Goal: Task Accomplishment & Management: Manage account settings

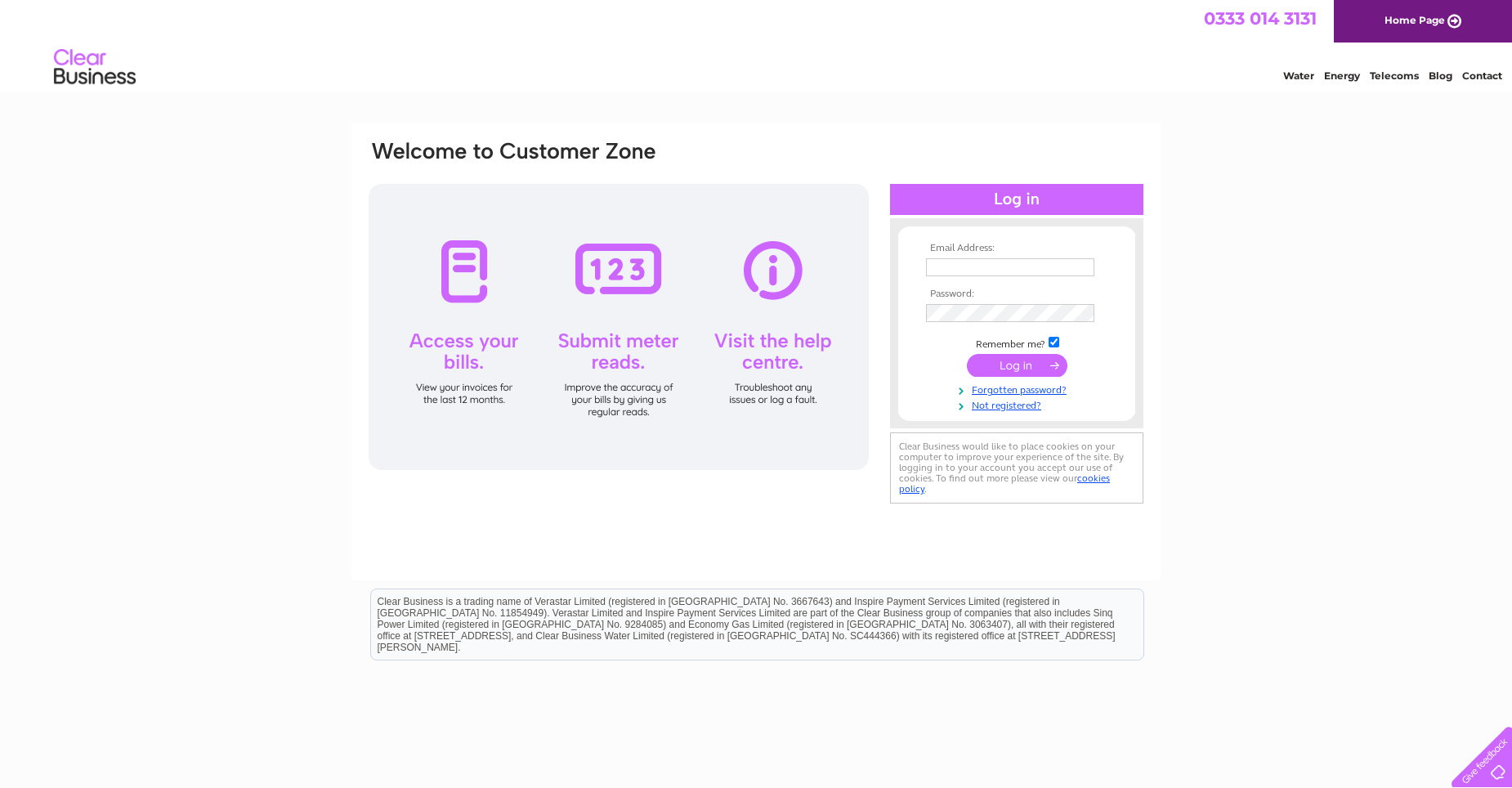
type input "info@mcluskeyglazing.co.uk"
click at [1023, 365] on input "submit" at bounding box center [1017, 365] width 101 height 23
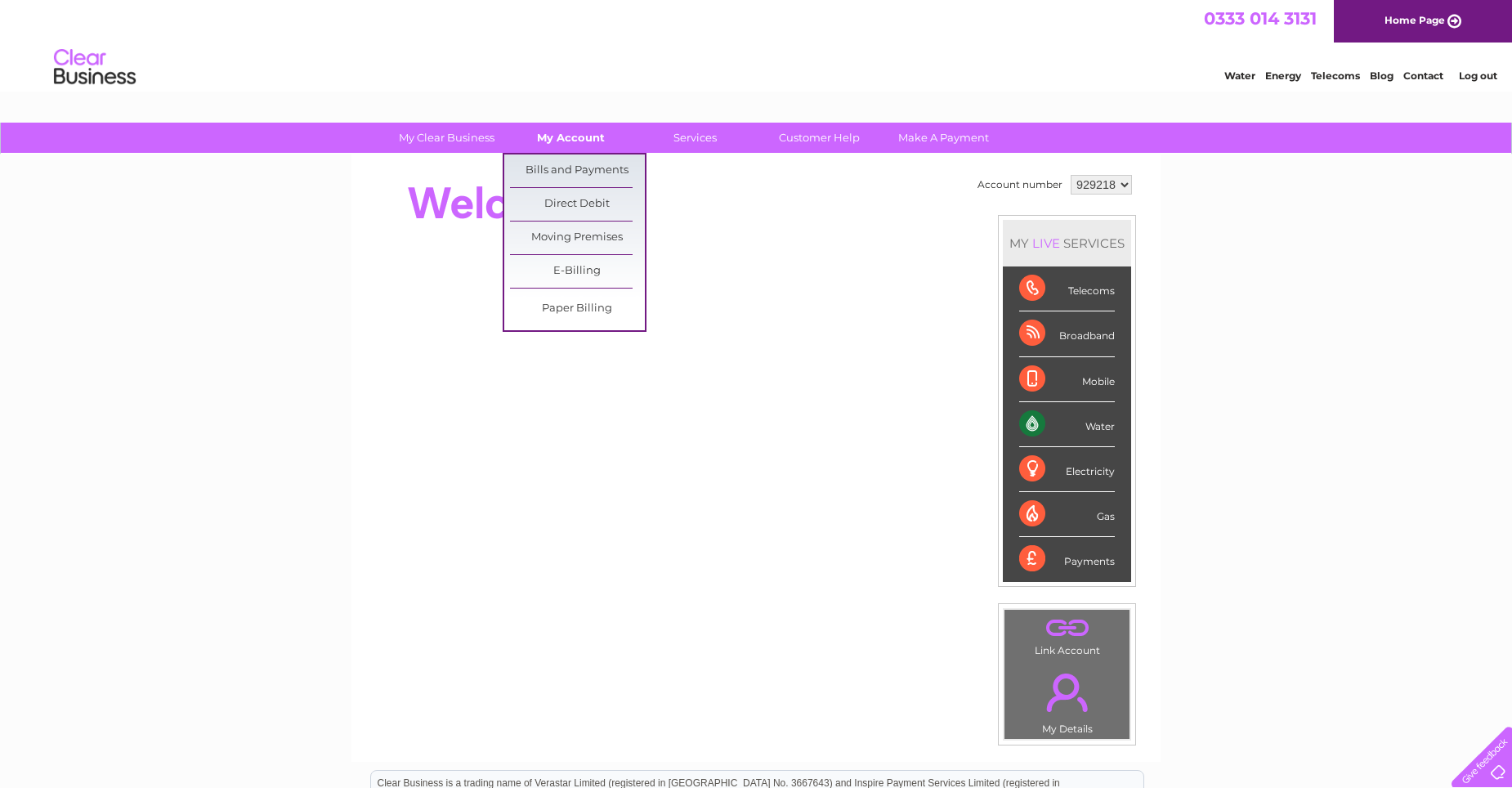
click at [573, 135] on link "My Account" at bounding box center [571, 137] width 135 height 30
click at [580, 172] on link "Bills and Payments" at bounding box center [578, 171] width 135 height 33
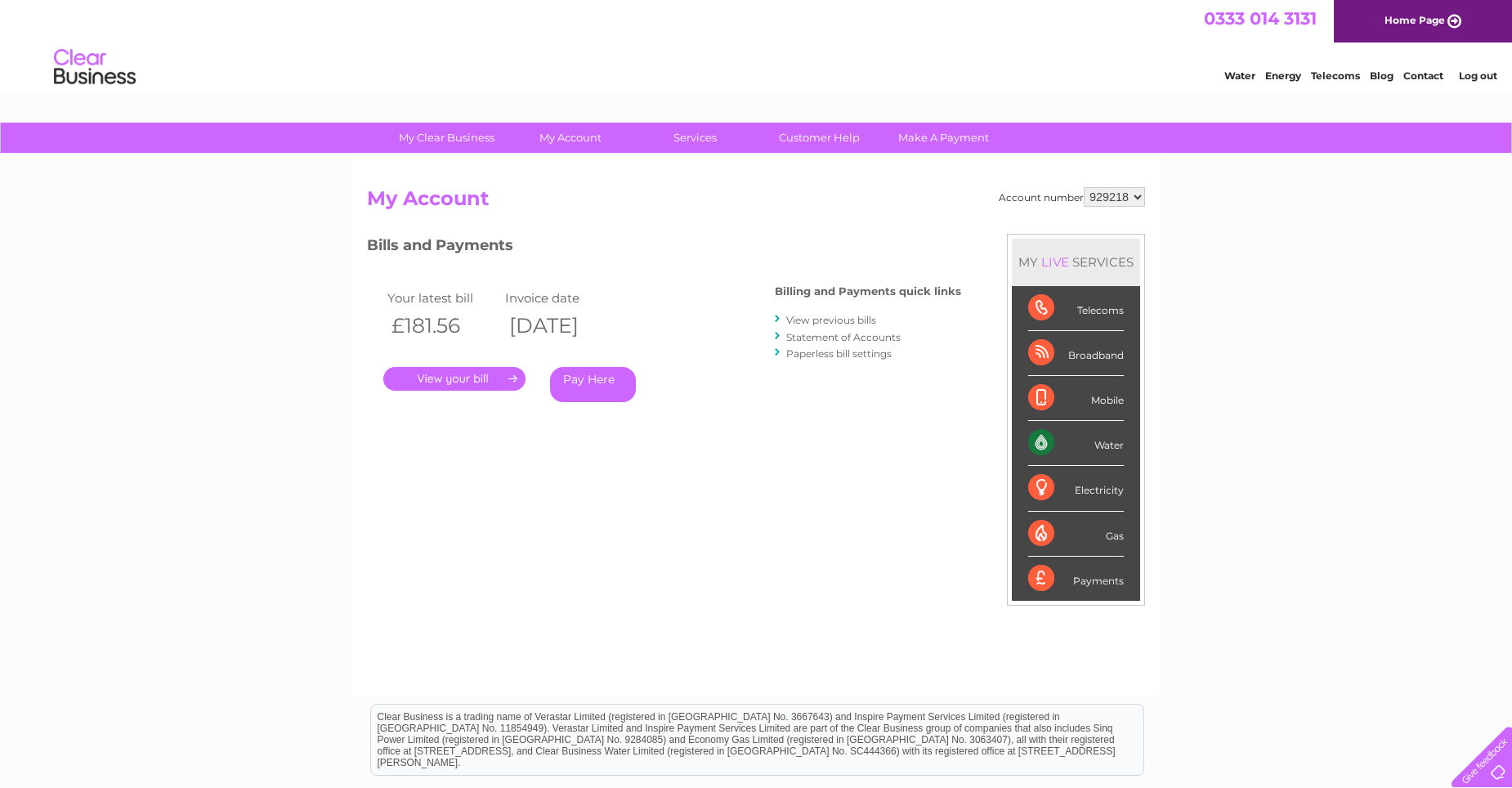
click at [455, 378] on link "." at bounding box center [454, 378] width 142 height 24
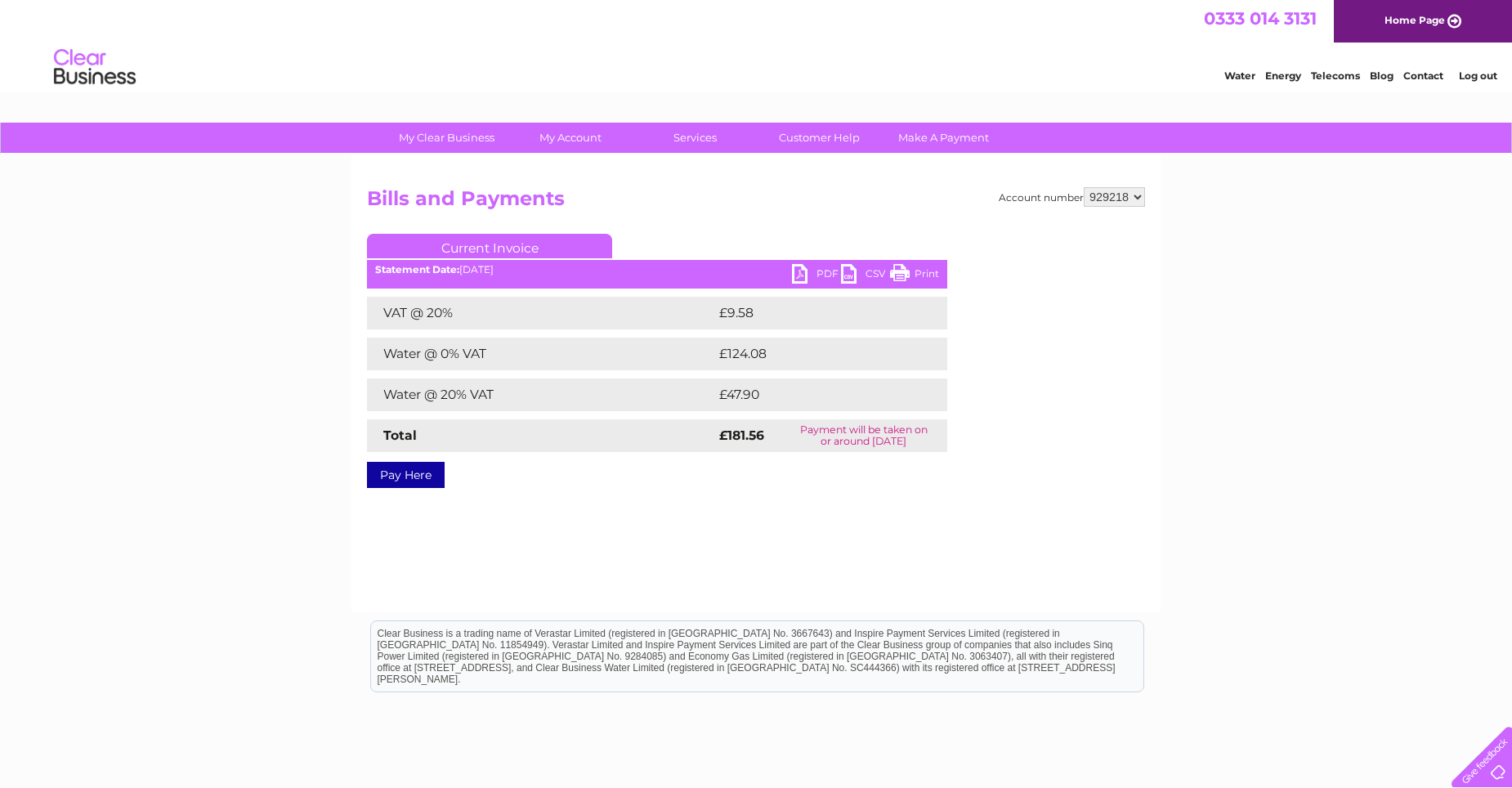
drag, startPoint x: 902, startPoint y: 273, endPoint x: 131, endPoint y: 72, distance: 796.8
click at [902, 273] on link "Print" at bounding box center [915, 276] width 49 height 24
